Goal: Check status

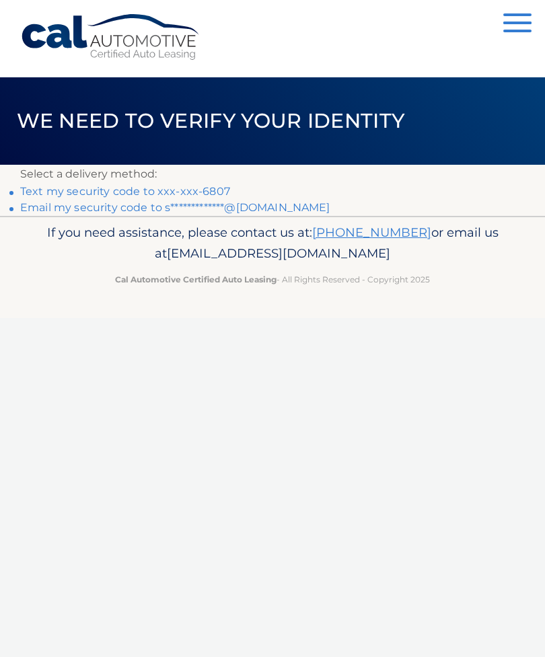
click at [202, 189] on link "Text my security code to xxx-xxx-6807" at bounding box center [125, 191] width 210 height 13
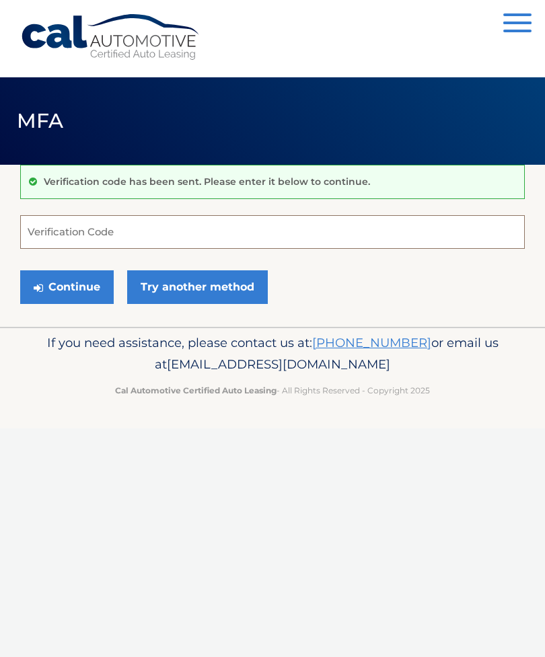
click at [99, 229] on input "Verification Code" at bounding box center [272, 232] width 504 height 34
type input "449588"
click at [96, 277] on button "Continue" at bounding box center [66, 287] width 93 height 34
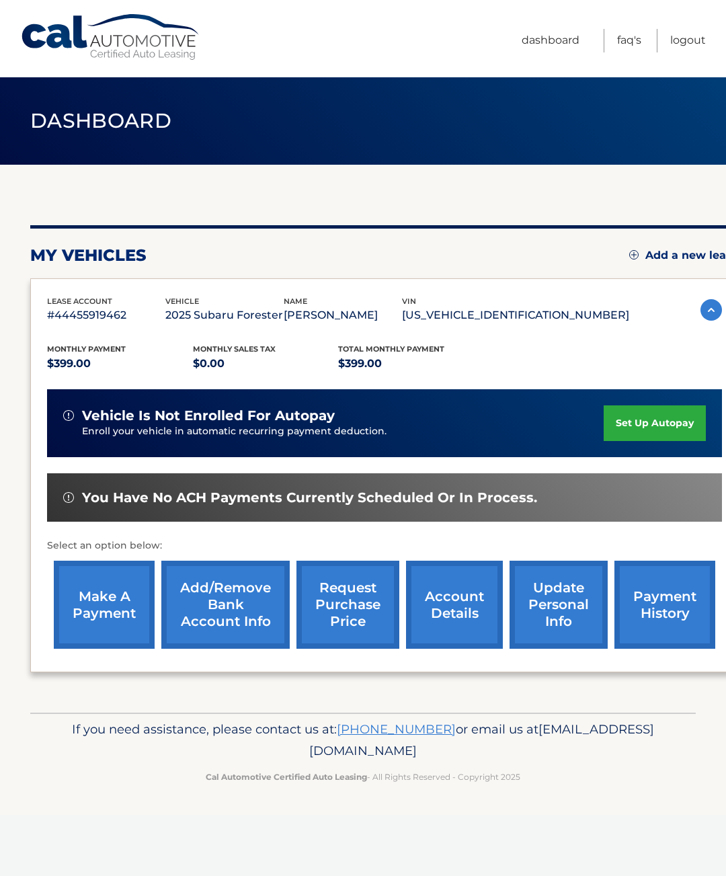
click at [469, 611] on link "account details" at bounding box center [454, 605] width 97 height 88
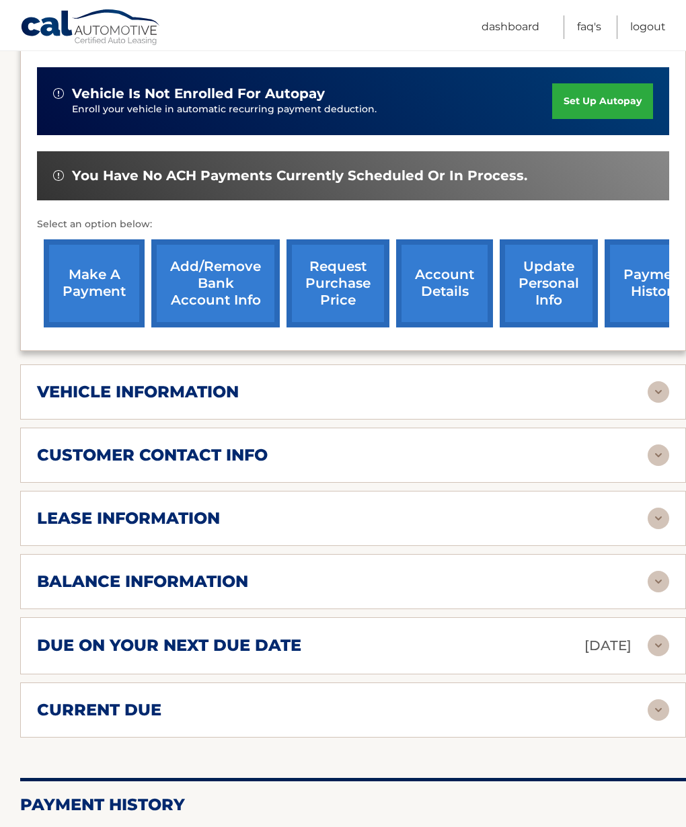
scroll to position [358, 0]
click at [648, 381] on img at bounding box center [659, 392] width 22 height 22
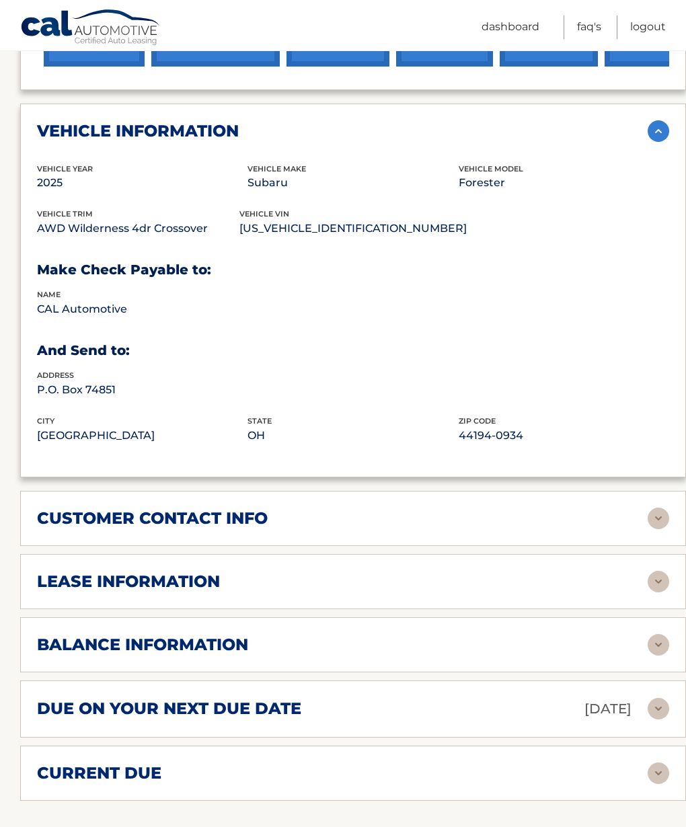
scroll to position [627, 0]
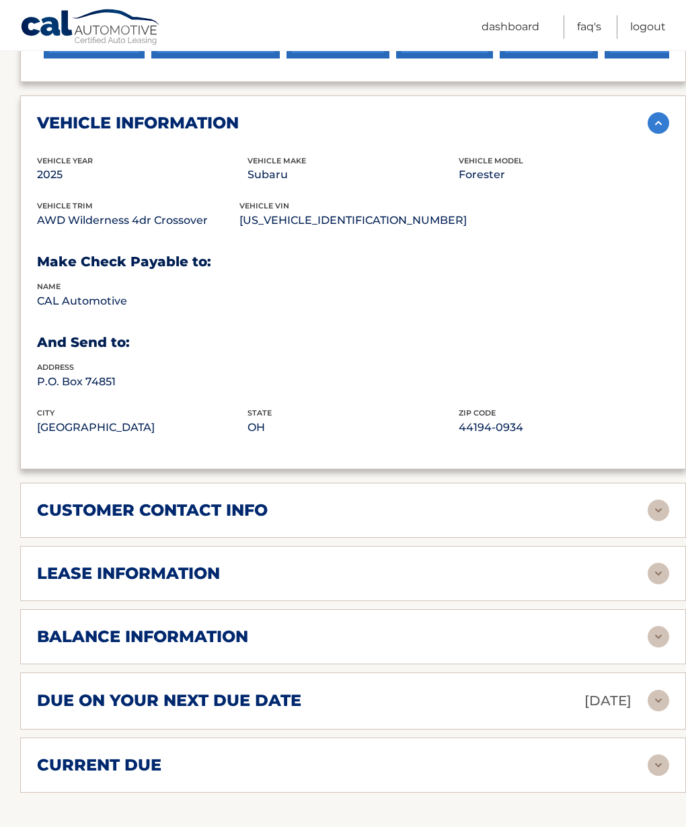
click at [572, 564] on div "lease information" at bounding box center [342, 574] width 611 height 20
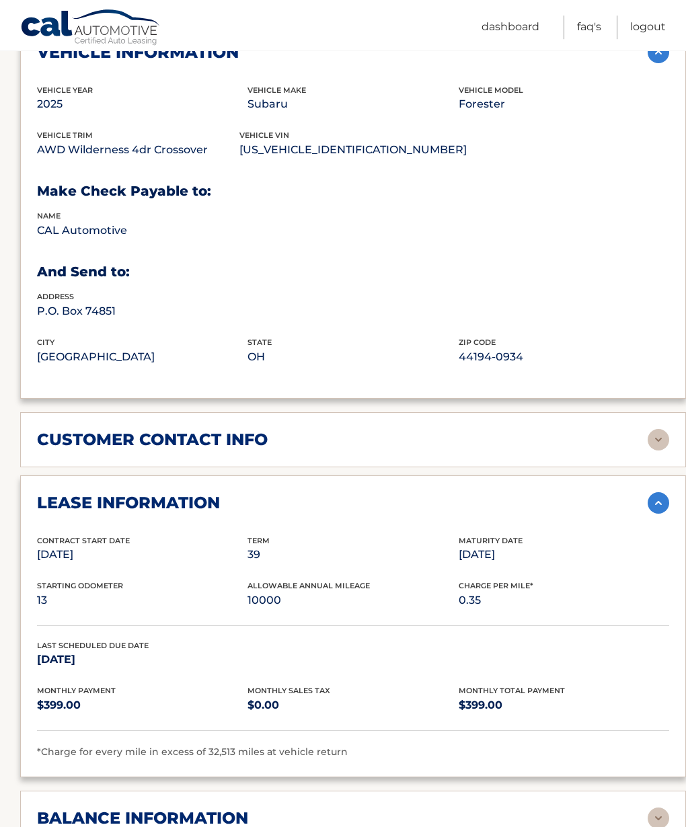
scroll to position [710, 0]
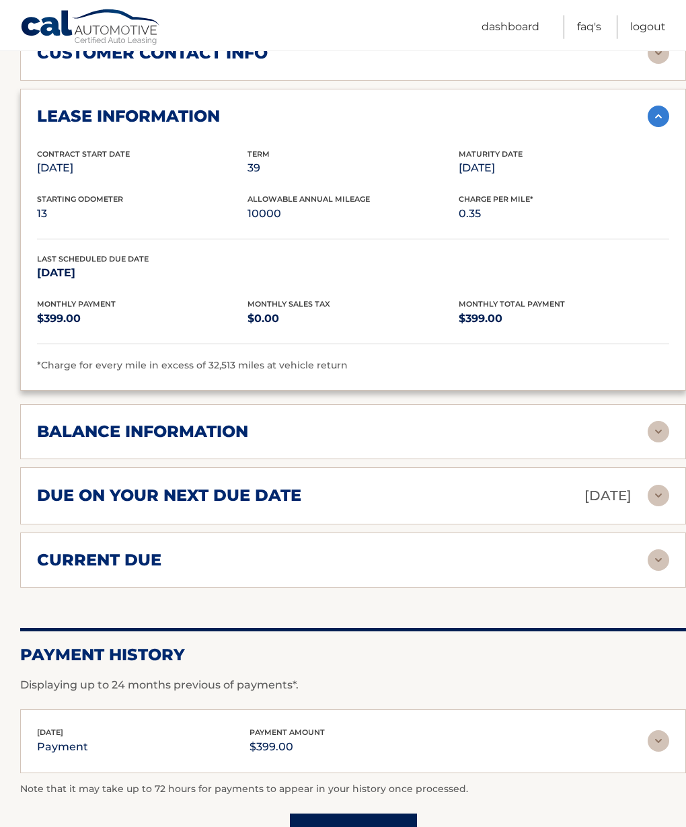
click at [601, 422] on div "balance information" at bounding box center [342, 432] width 611 height 20
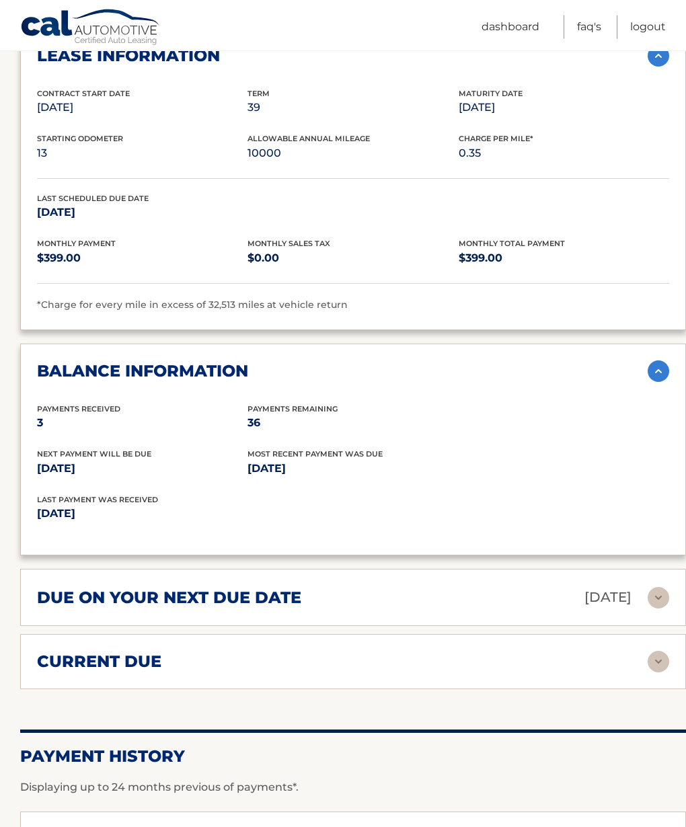
click at [556, 652] on div "current due" at bounding box center [342, 662] width 611 height 20
